Goal: Task Accomplishment & Management: Complete application form

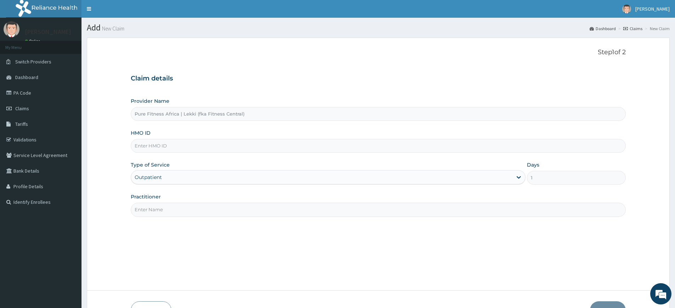
click at [159, 210] on input "Practitioner" at bounding box center [378, 210] width 495 height 14
type input "pure fitness africa"
click at [188, 147] on input "HMO ID" at bounding box center [378, 146] width 495 height 14
type input "amt/10026/a"
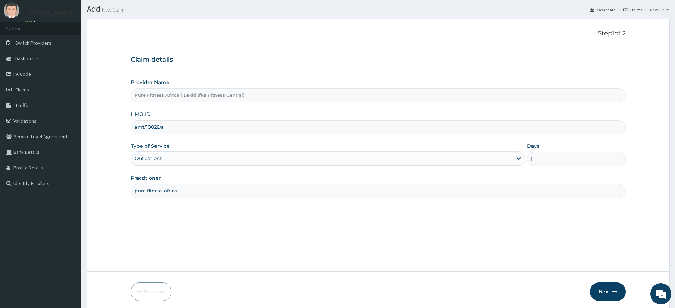
scroll to position [46, 0]
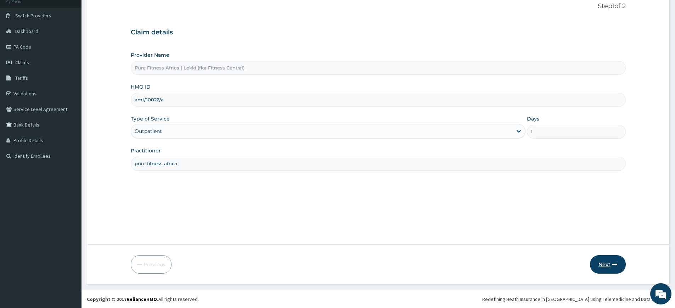
click at [602, 261] on button "Next" at bounding box center [608, 264] width 36 height 18
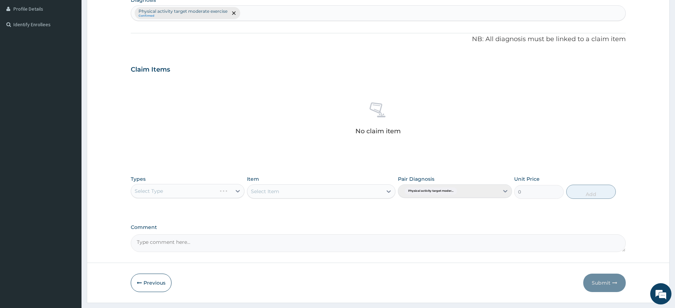
scroll to position [196, 0]
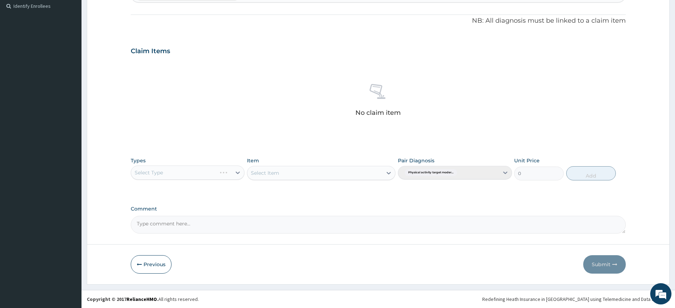
click at [182, 177] on div "Select Type" at bounding box center [188, 173] width 114 height 14
click at [186, 168] on div "Select Type" at bounding box center [188, 173] width 114 height 14
click at [186, 175] on div "Select Type" at bounding box center [188, 173] width 114 height 14
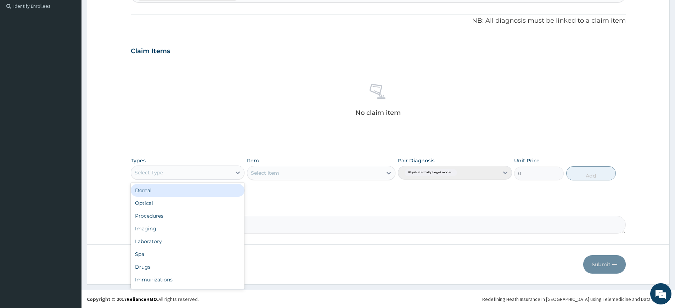
click at [186, 175] on div "Select Type" at bounding box center [181, 172] width 100 height 11
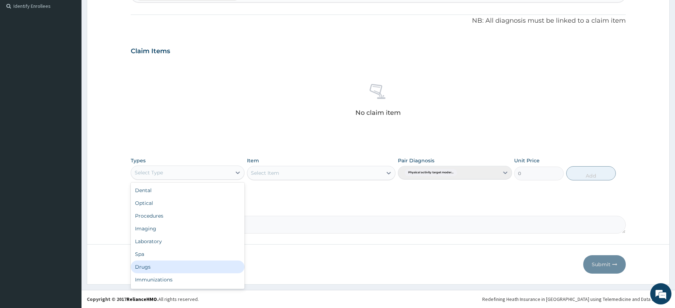
scroll to position [24, 0]
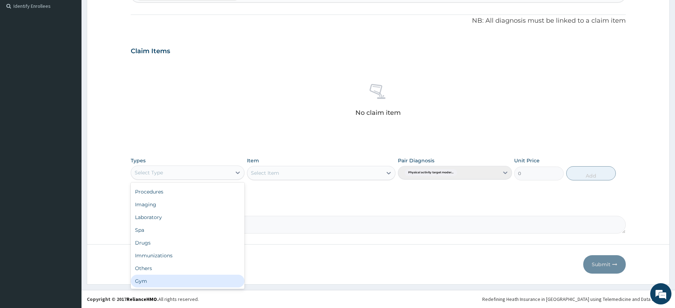
click at [195, 278] on div "Gym" at bounding box center [188, 281] width 114 height 13
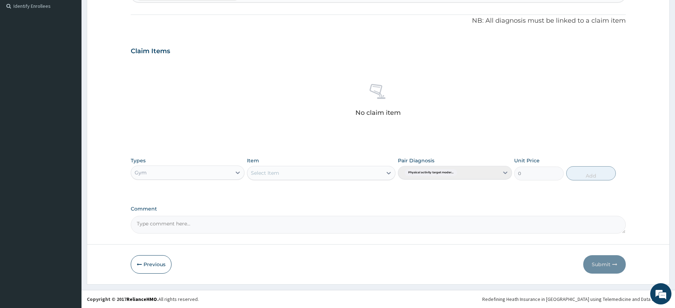
click at [299, 182] on div "Types option Gym, selected. Select is focused ,type to refine list, press Down …" at bounding box center [378, 169] width 495 height 30
drag, startPoint x: 304, startPoint y: 162, endPoint x: 302, endPoint y: 169, distance: 6.5
click at [304, 162] on div "Item Select Item" at bounding box center [321, 168] width 149 height 23
click at [302, 169] on div "Select Item" at bounding box center [314, 172] width 135 height 11
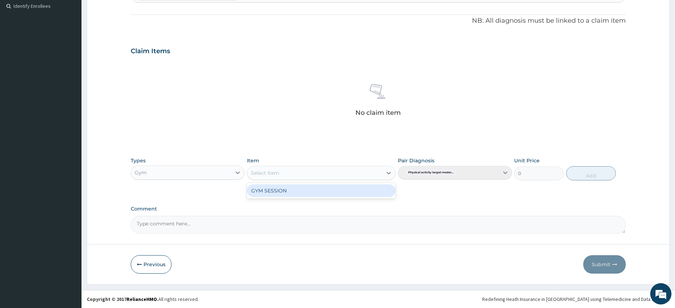
click at [307, 195] on div "GYM SESSION" at bounding box center [321, 190] width 149 height 13
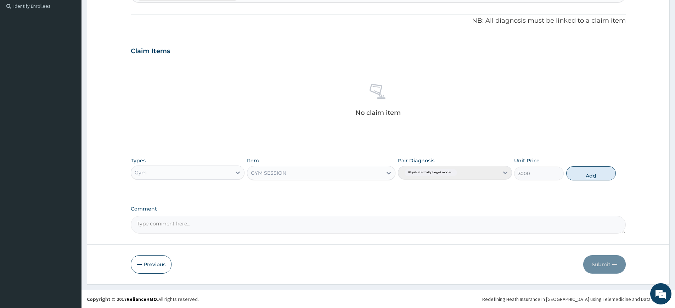
click at [570, 174] on button "Add" at bounding box center [592, 173] width 50 height 14
type input "0"
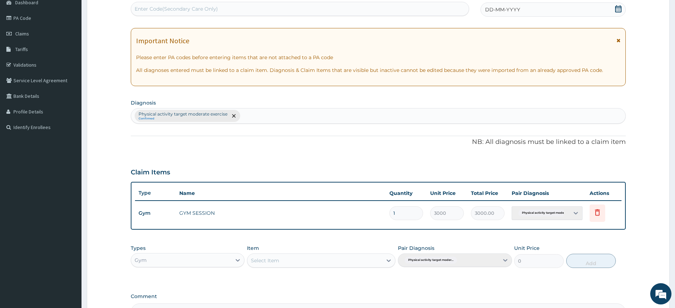
scroll to position [0, 0]
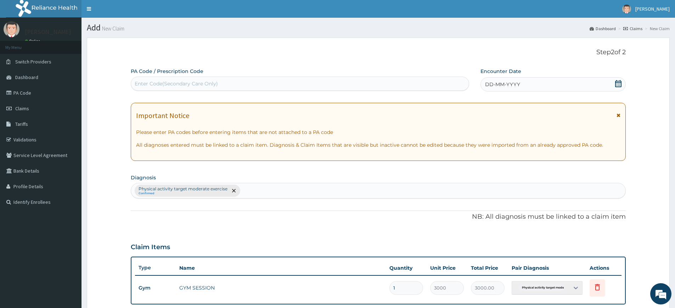
drag, startPoint x: 528, startPoint y: 81, endPoint x: 527, endPoint y: 87, distance: 6.5
click at [528, 81] on div "DD-MM-YYYY" at bounding box center [553, 84] width 145 height 14
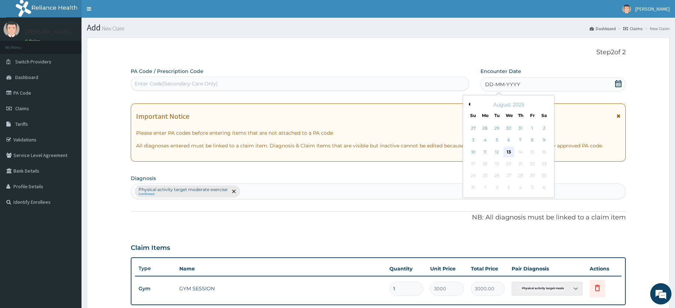
click at [512, 150] on div "13" at bounding box center [509, 152] width 11 height 11
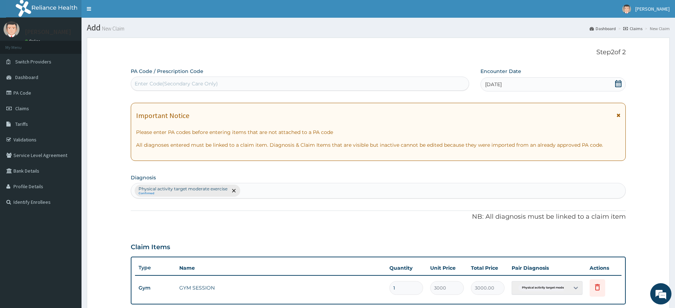
click at [430, 81] on div "Enter Code(Secondary Care Only)" at bounding box center [300, 83] width 338 height 11
type input "PA/416B58"
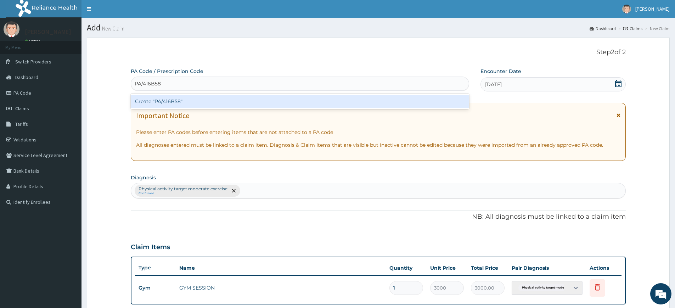
click at [343, 102] on div "Create "PA/416B58"" at bounding box center [300, 101] width 339 height 13
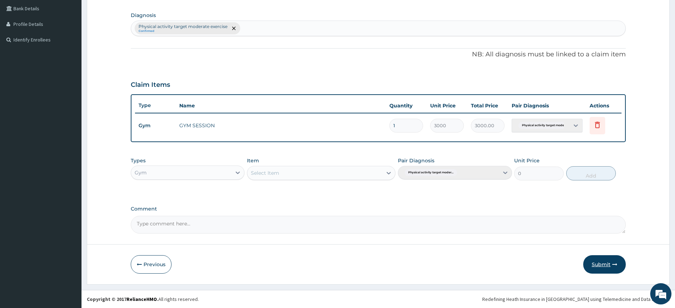
click at [605, 261] on button "Submit" at bounding box center [605, 264] width 43 height 18
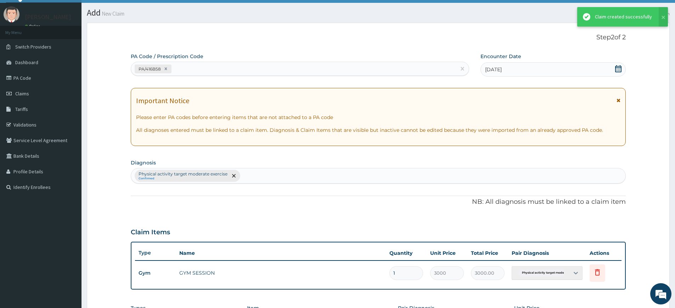
scroll to position [162, 0]
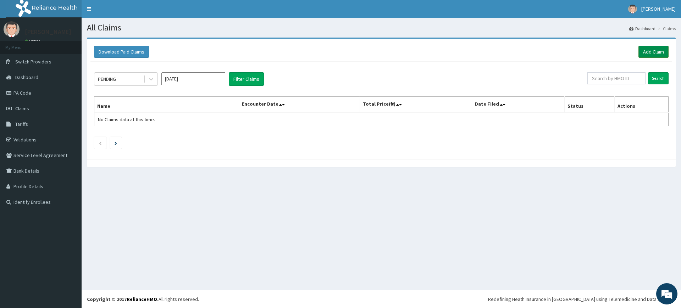
click at [654, 50] on link "Add Claim" at bounding box center [653, 52] width 30 height 12
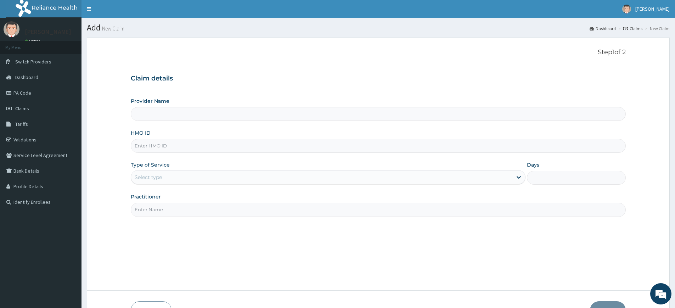
click at [153, 210] on input "Practitioner" at bounding box center [378, 210] width 495 height 14
type input "Pure Fitness Africa | Lekki (fka Fitness Central)"
type input "1"
type input "pure fitness africa"
